Goal: Navigation & Orientation: Go to known website

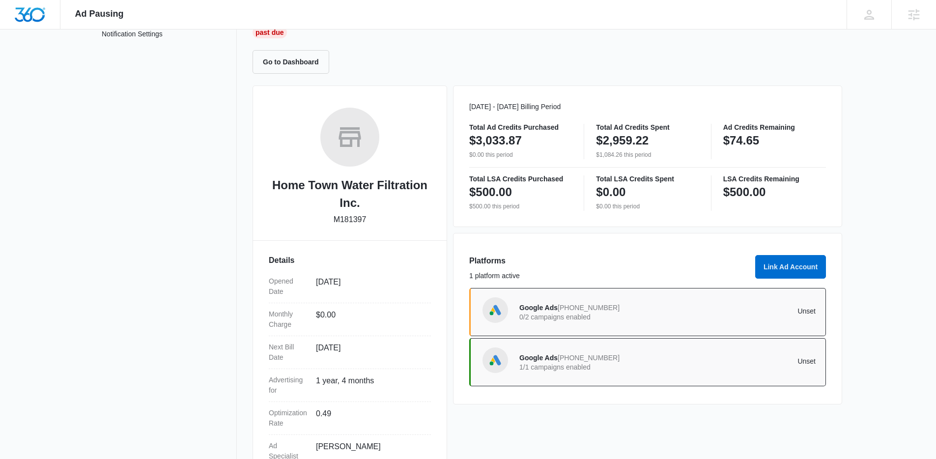
scroll to position [83, 0]
